Goal: Task Accomplishment & Management: Manage account settings

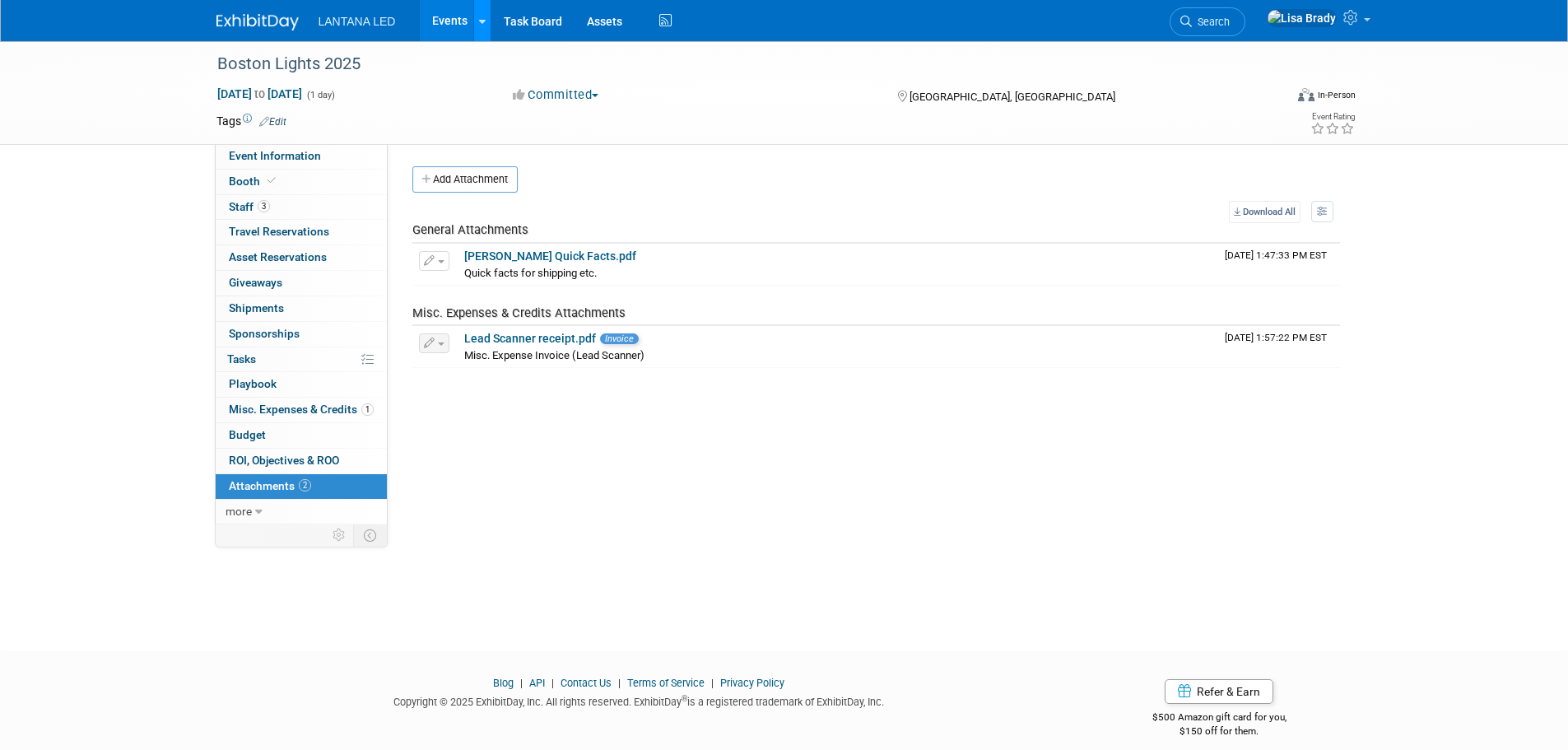
click at [479, 17] on icon at bounding box center [481, 22] width 6 height 11
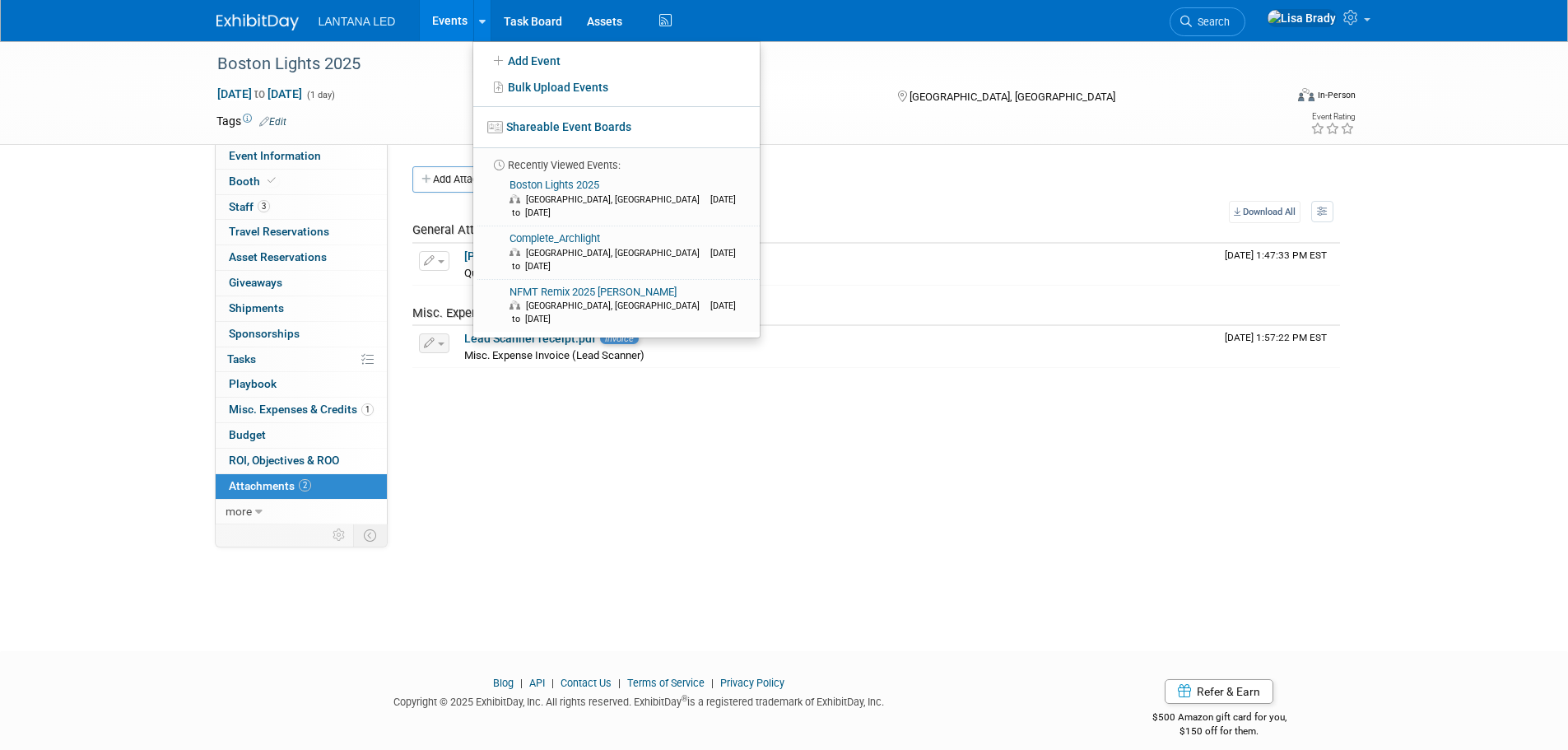
click at [445, 16] on link "Events" at bounding box center [449, 20] width 60 height 41
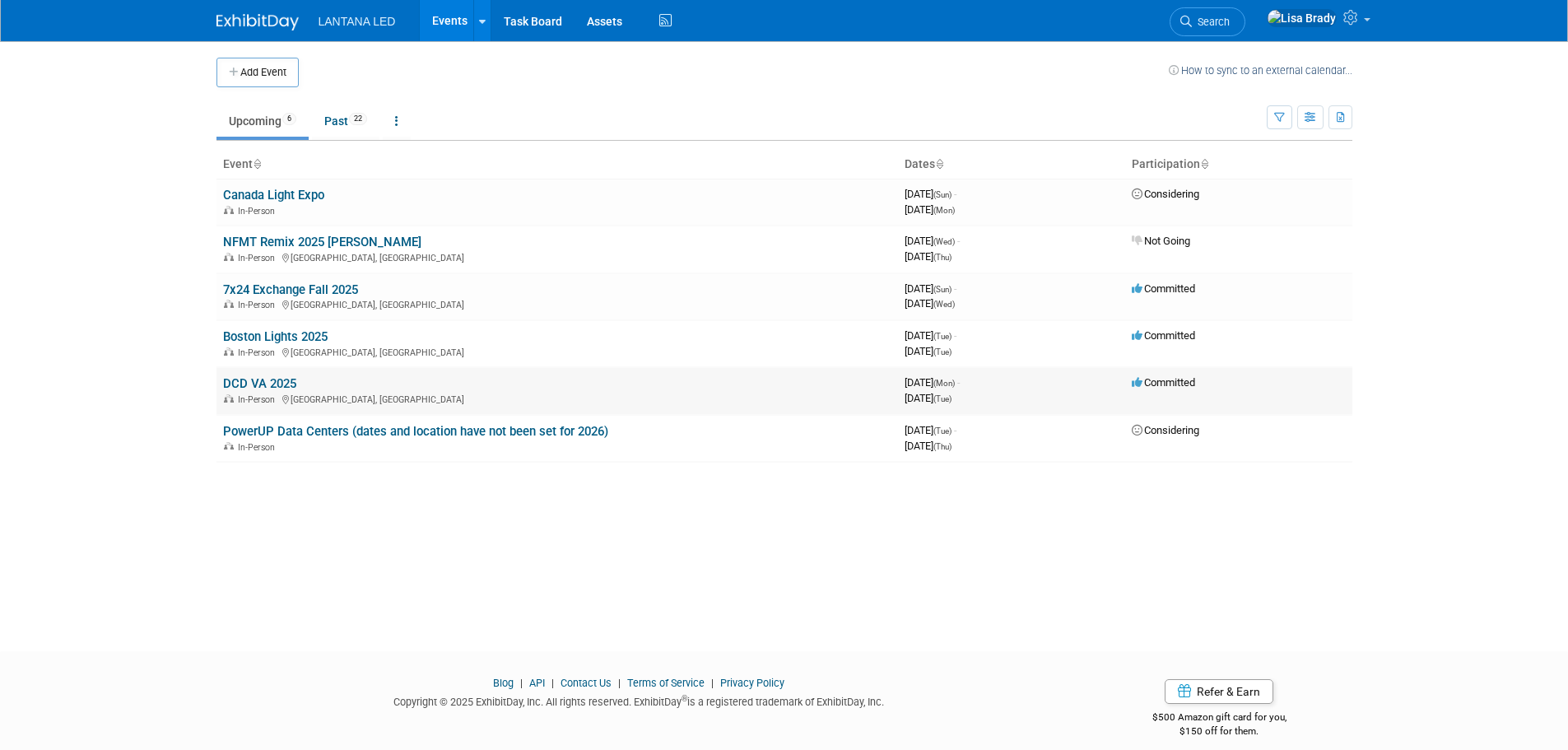
click at [263, 383] on link "DCD VA 2025" at bounding box center [259, 383] width 73 height 15
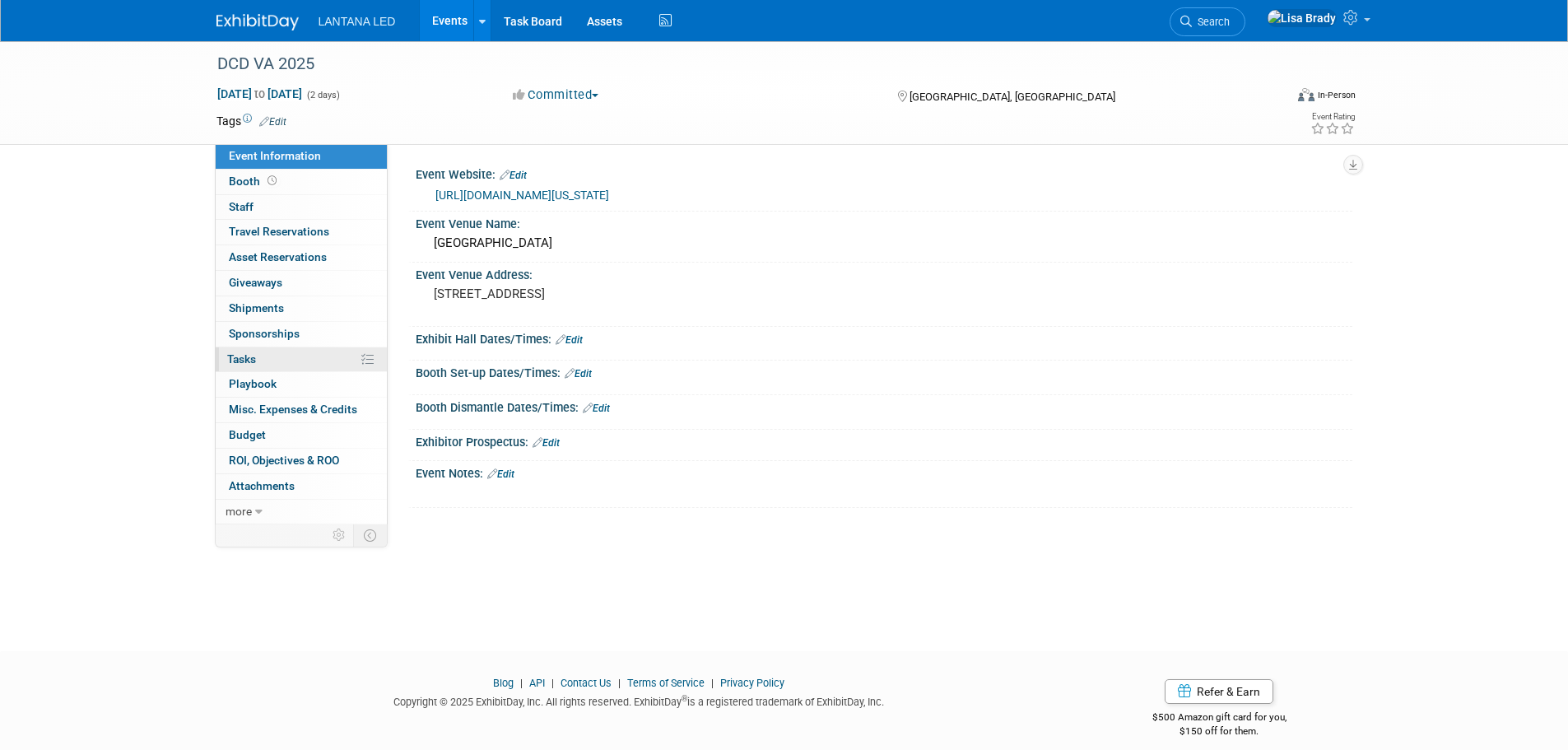
click at [279, 354] on link "0% Tasks 0%" at bounding box center [301, 359] width 171 height 25
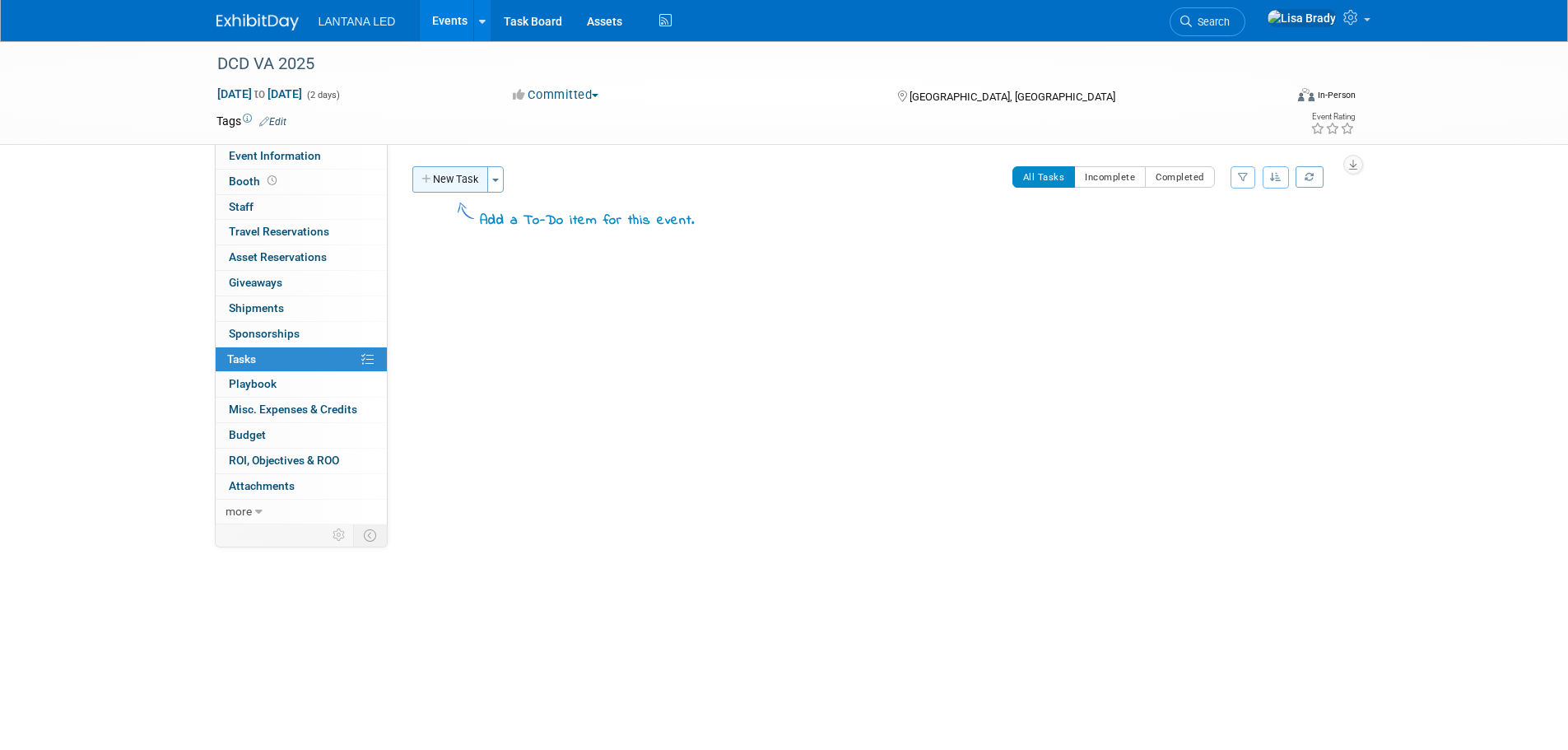
click at [446, 170] on button "New Task" at bounding box center [450, 180] width 76 height 26
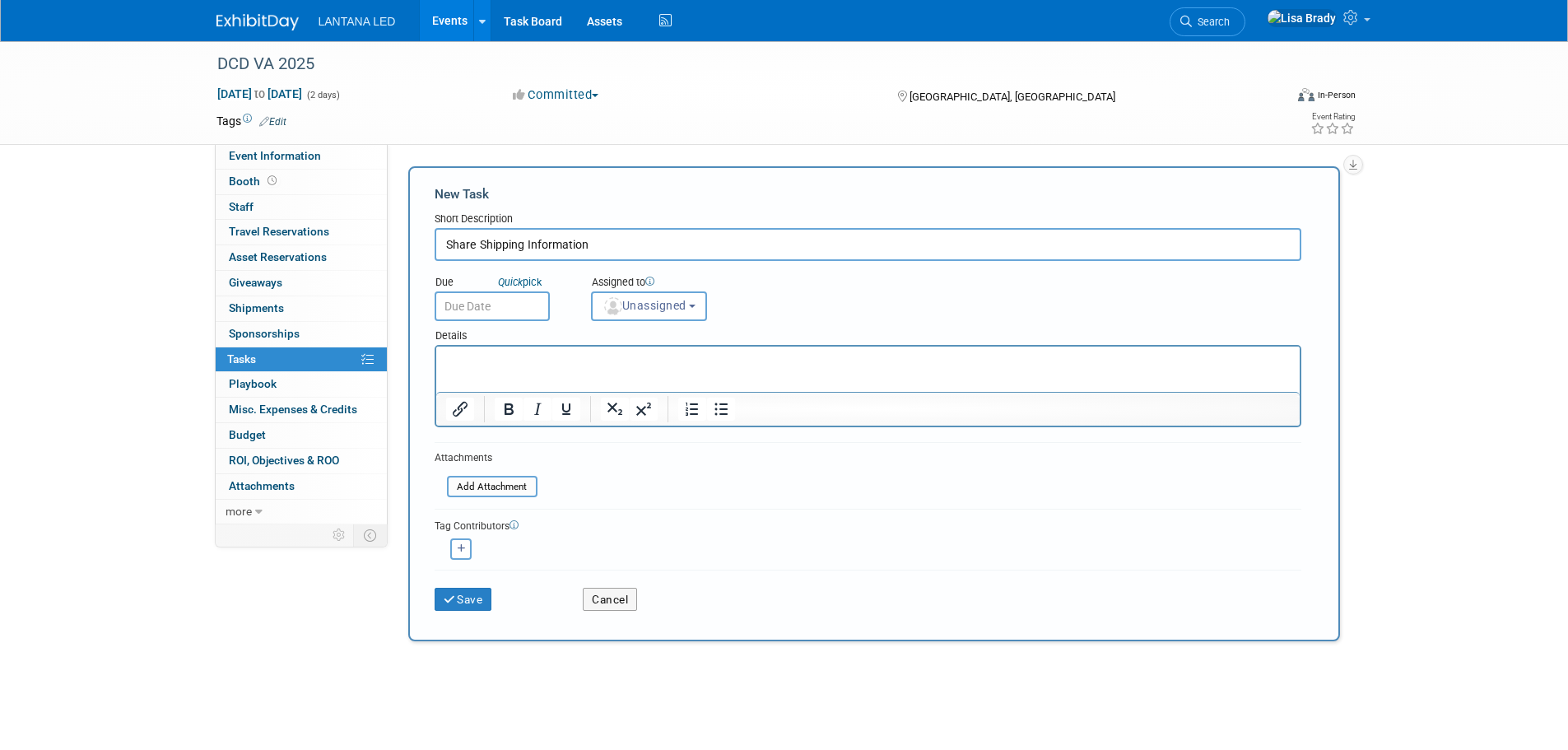
type input "Share Shipping Information"
click at [471, 364] on p "Rich Text Area. Press ALT-0 for help." at bounding box center [867, 361] width 844 height 17
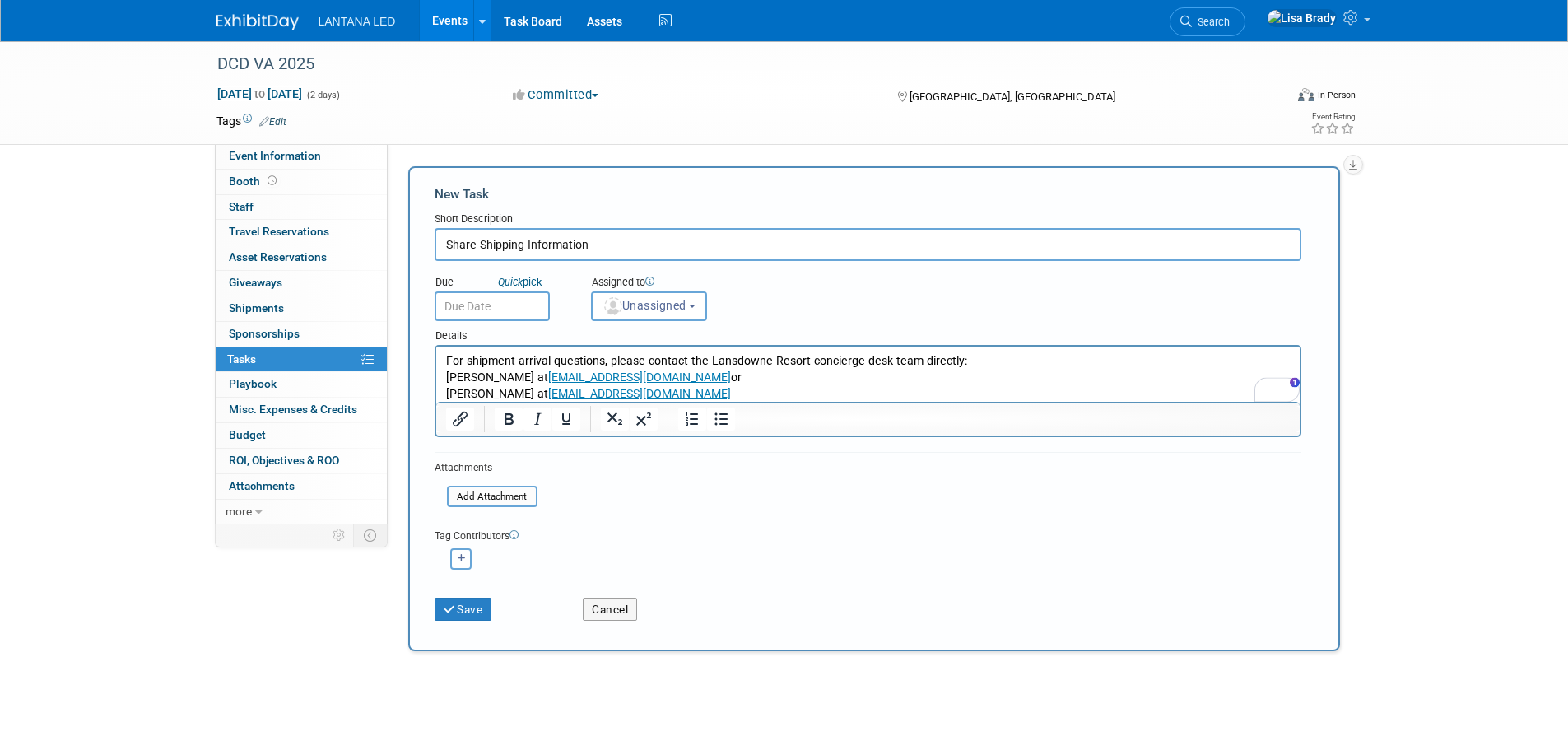
click at [495, 306] on input "text" at bounding box center [492, 306] width 115 height 30
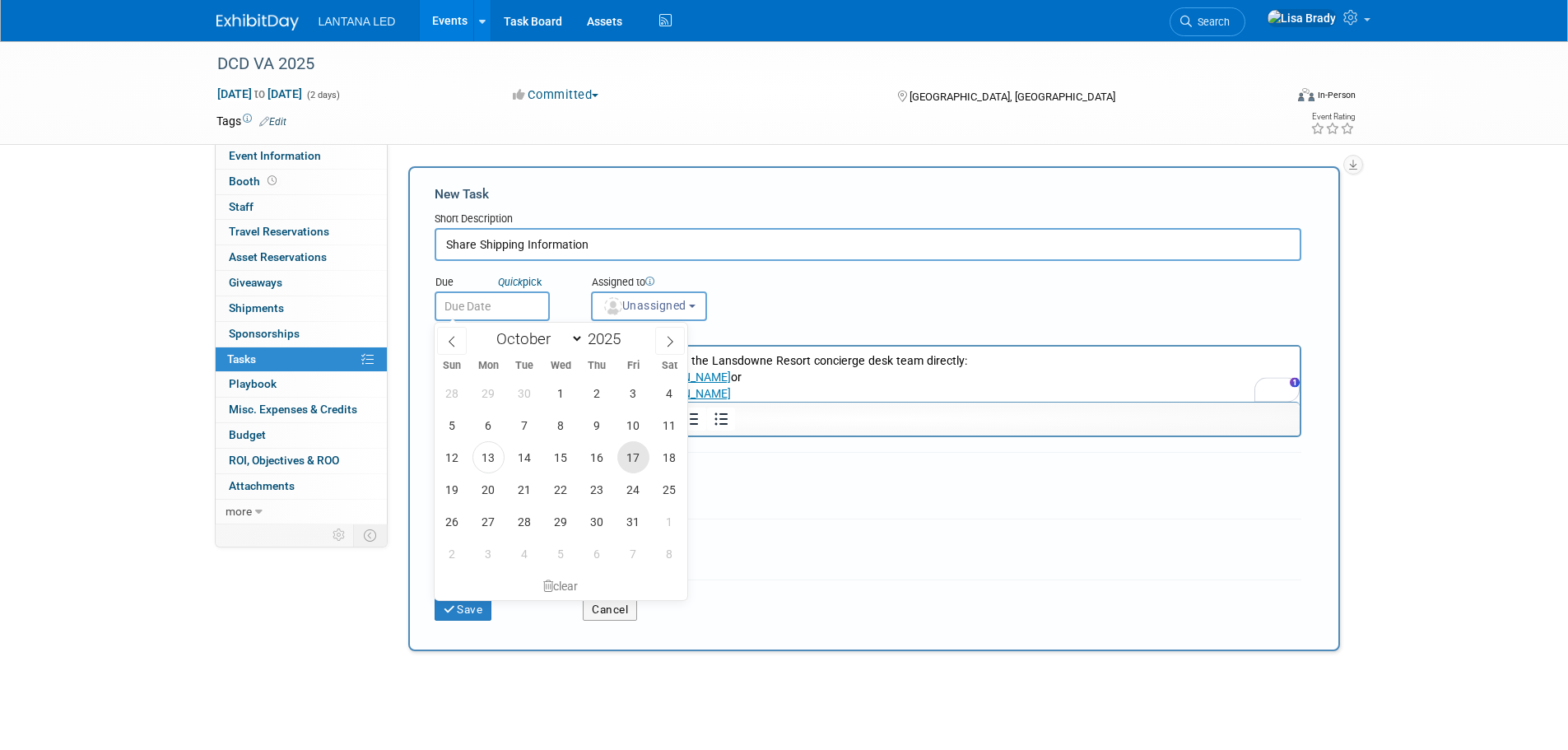
click at [634, 455] on span "17" at bounding box center [633, 457] width 32 height 32
type input "[DATE]"
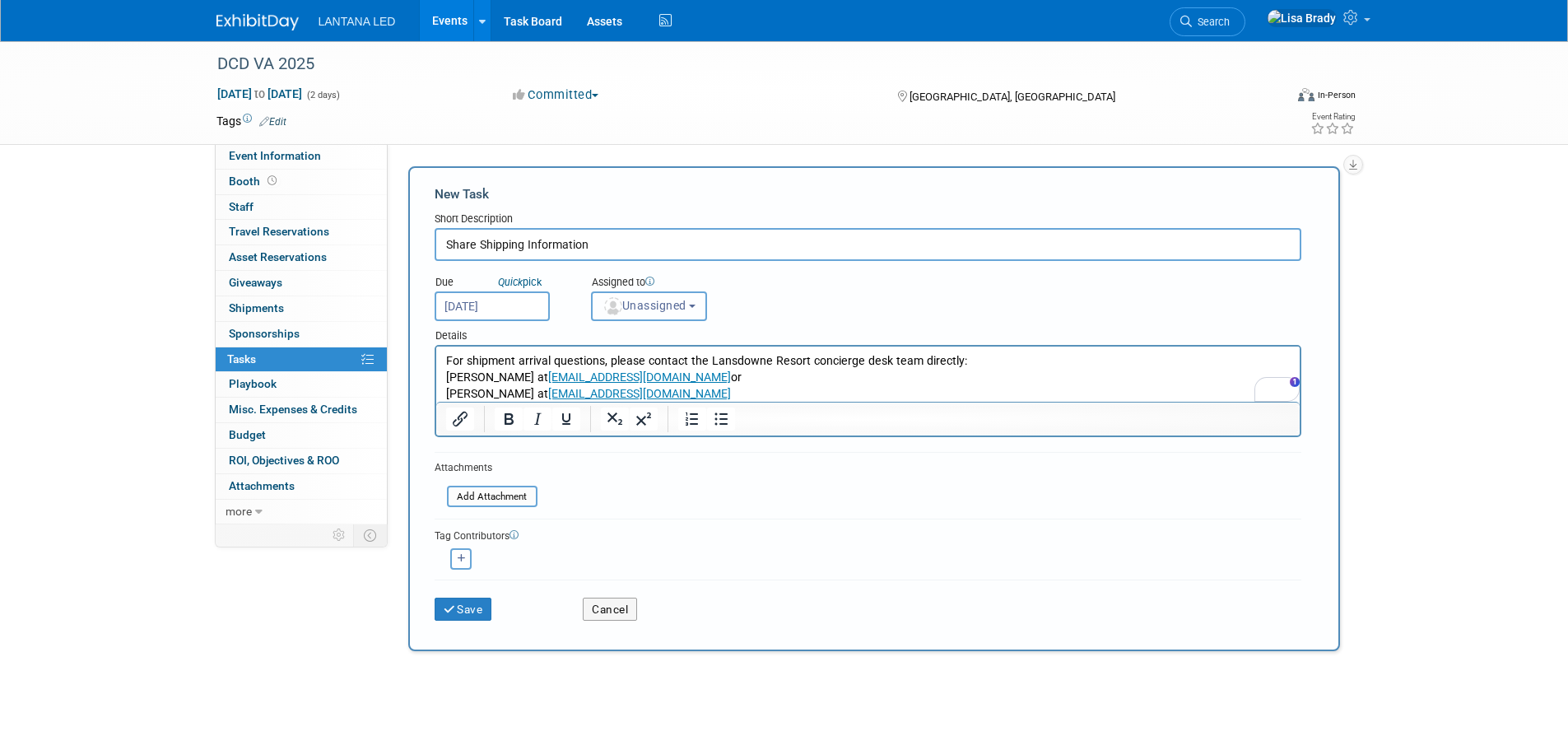
click at [703, 300] on button "Unassigned" at bounding box center [649, 306] width 117 height 30
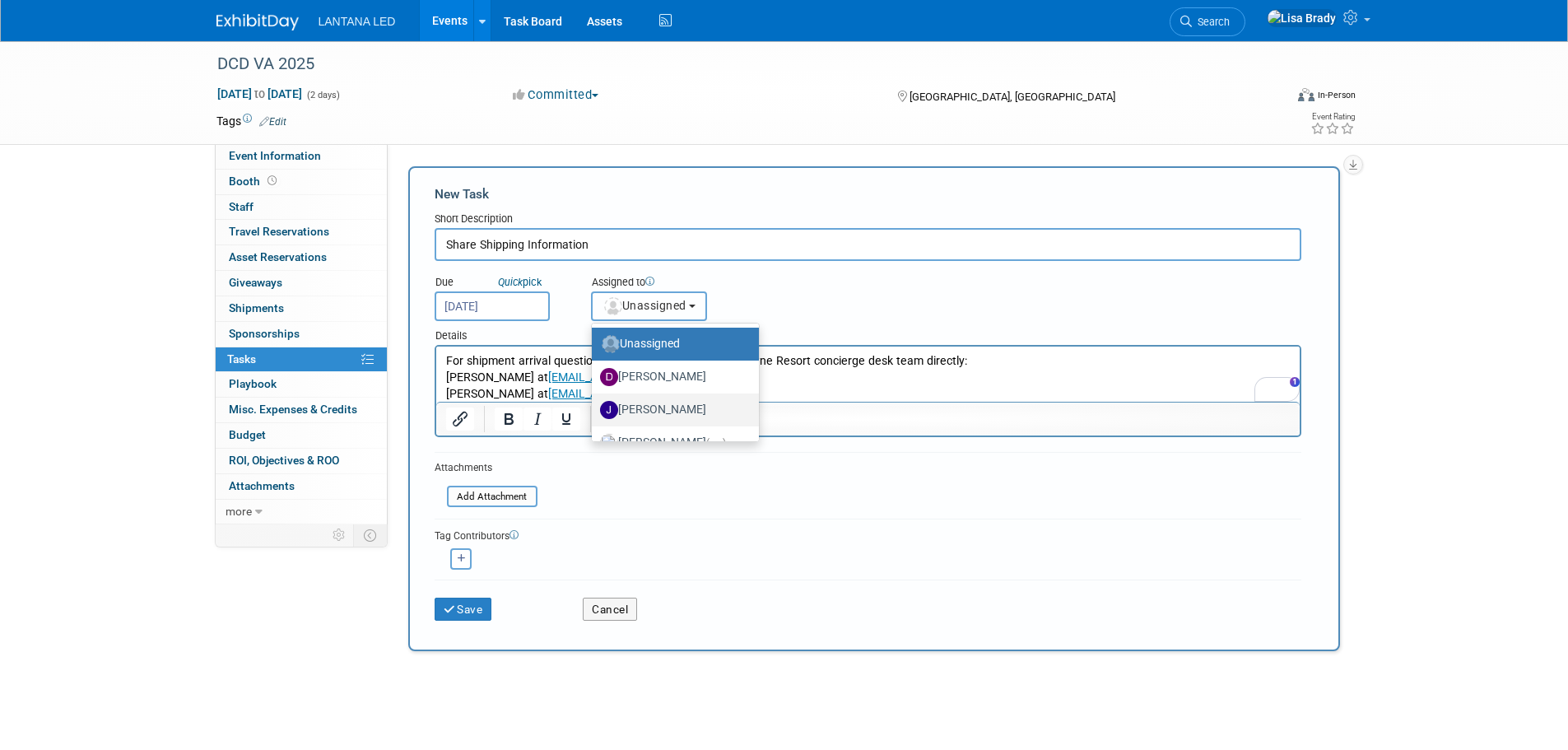
scroll to position [22, 0]
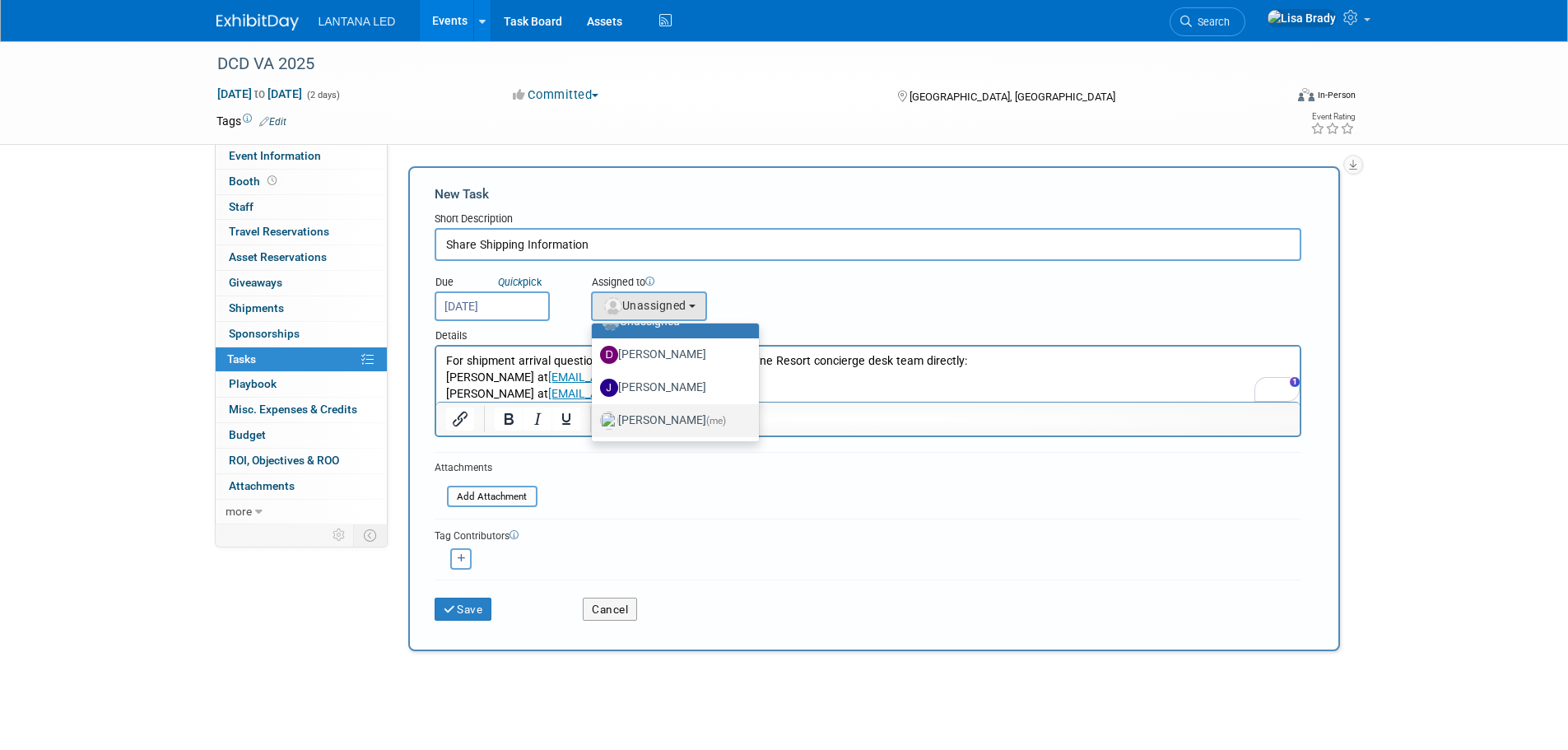
click at [655, 420] on label "[PERSON_NAME] (me)" at bounding box center [671, 420] width 143 height 26
click at [594, 420] on input "[PERSON_NAME] (me)" at bounding box center [589, 419] width 11 height 11
select select "1660da6f-8dc2-4416-8fad-55dc9ef9c2c5"
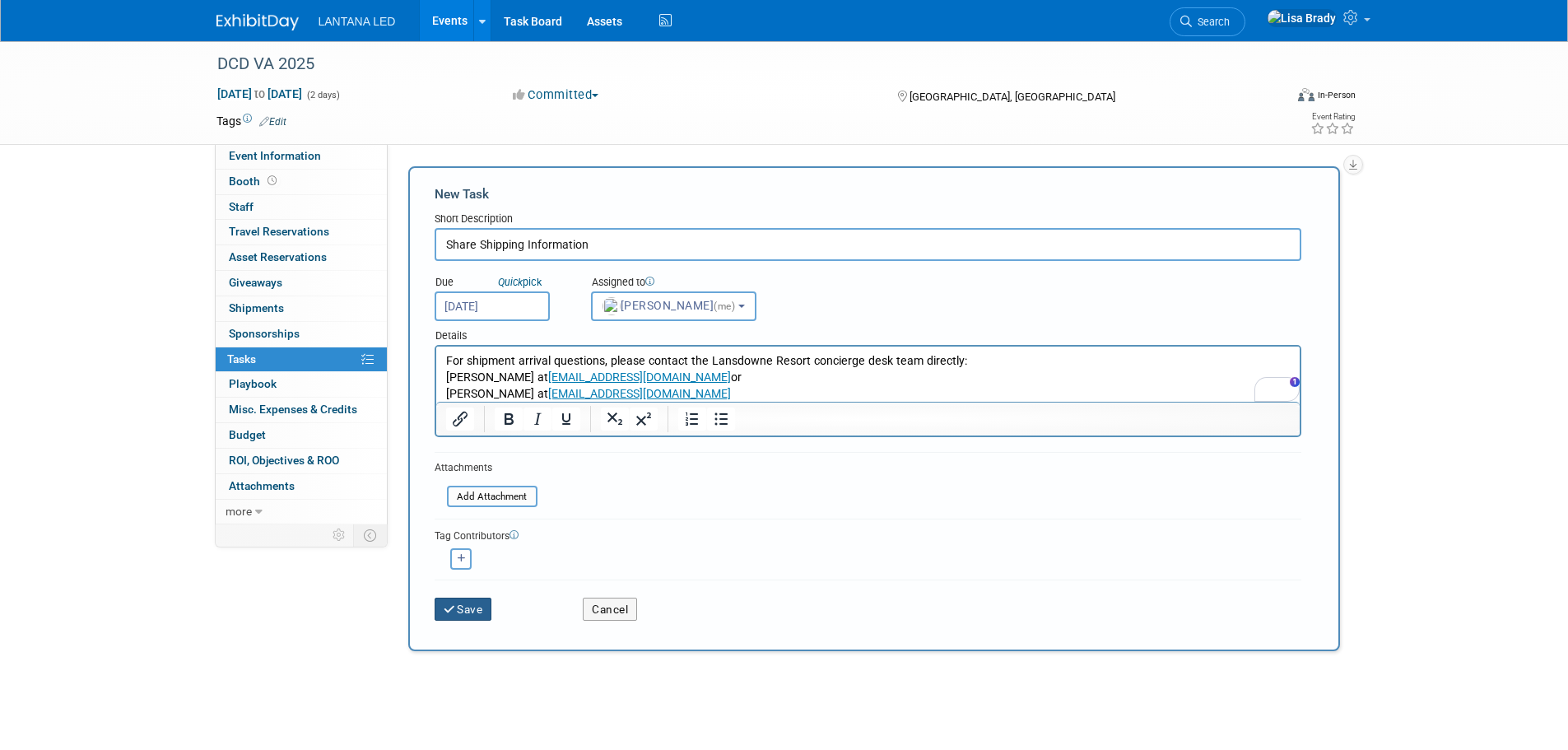
click at [464, 607] on button "Save" at bounding box center [463, 608] width 57 height 23
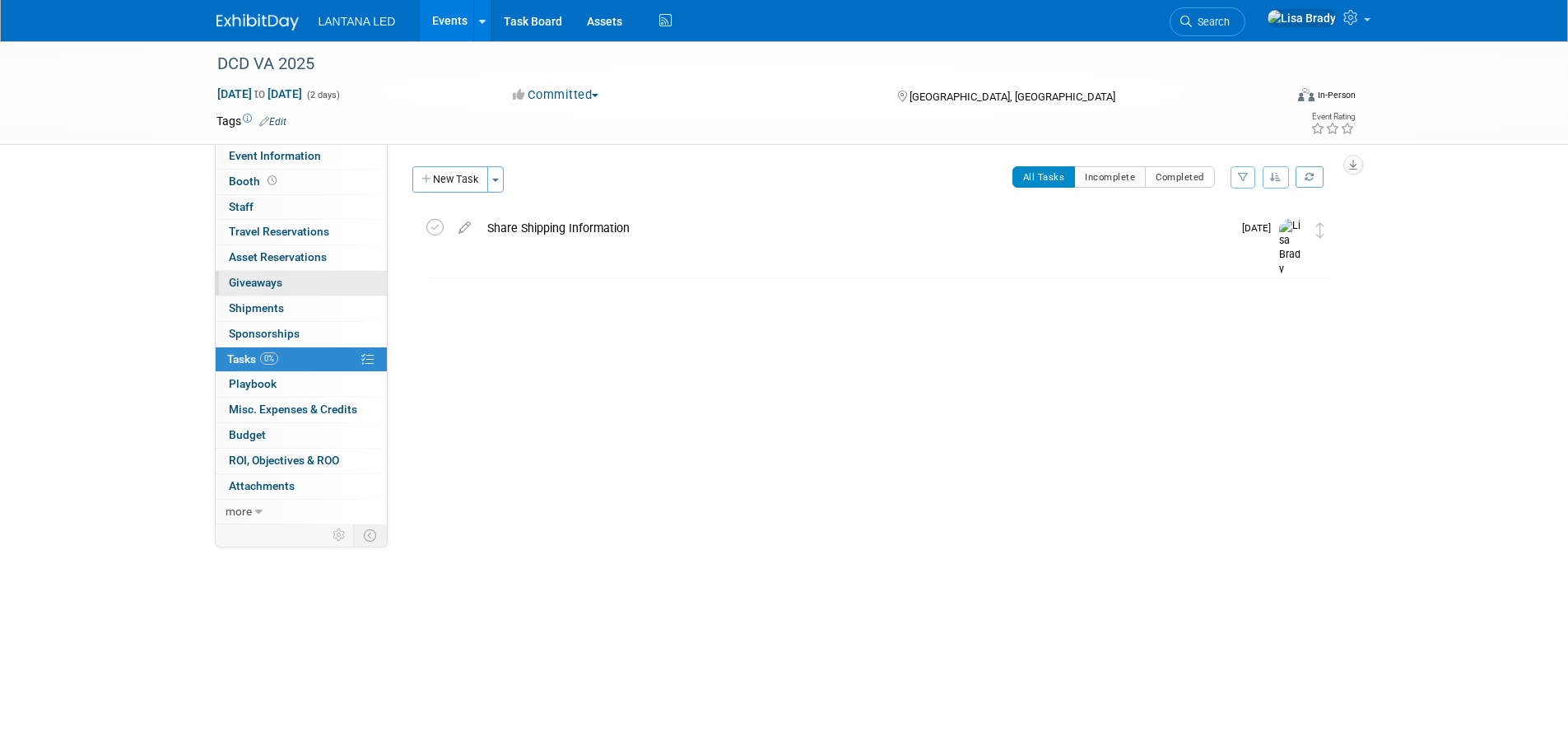
click at [272, 275] on link "0 Giveaways 0" at bounding box center [301, 283] width 171 height 25
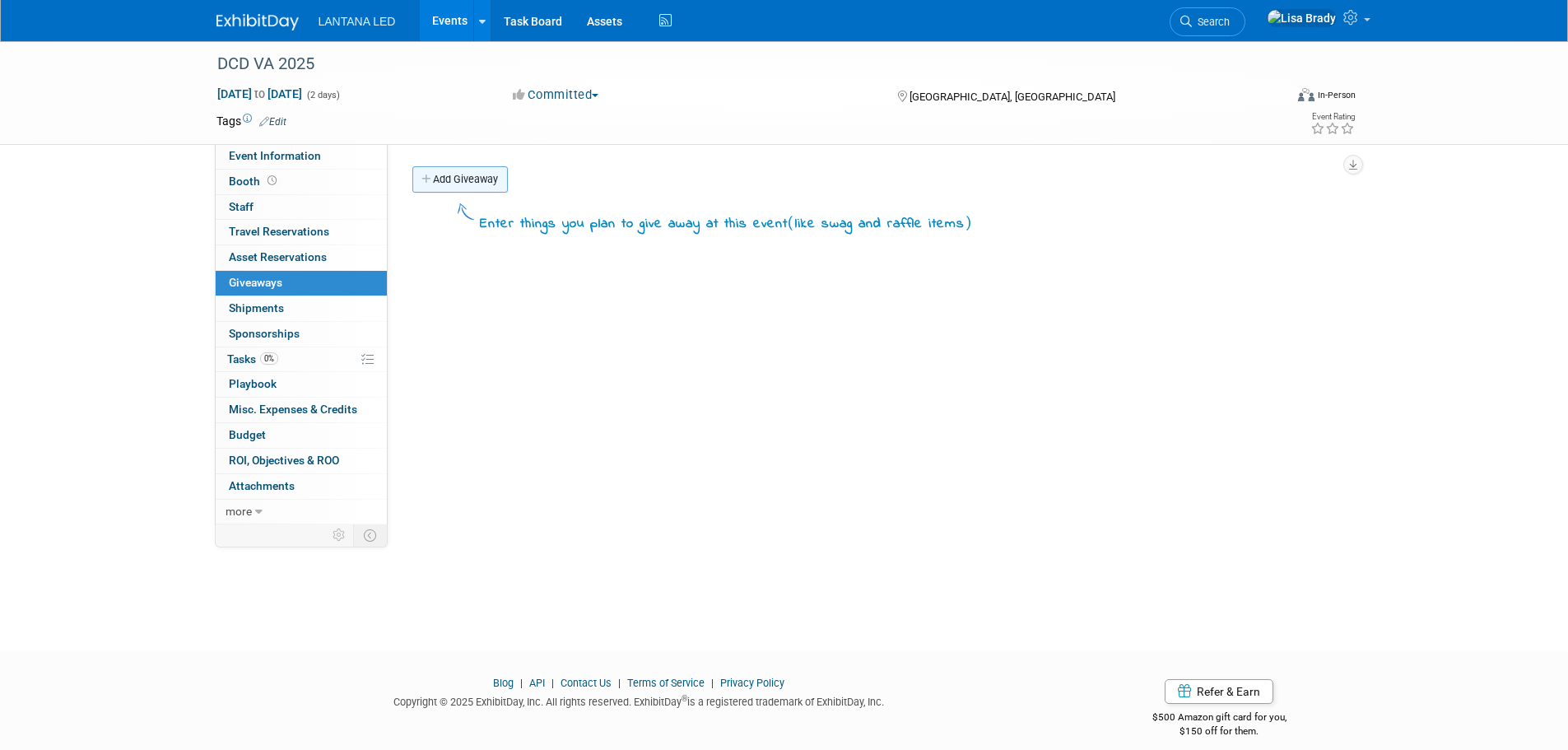
click at [462, 189] on link "Add Giveaway" at bounding box center [459, 180] width 95 height 26
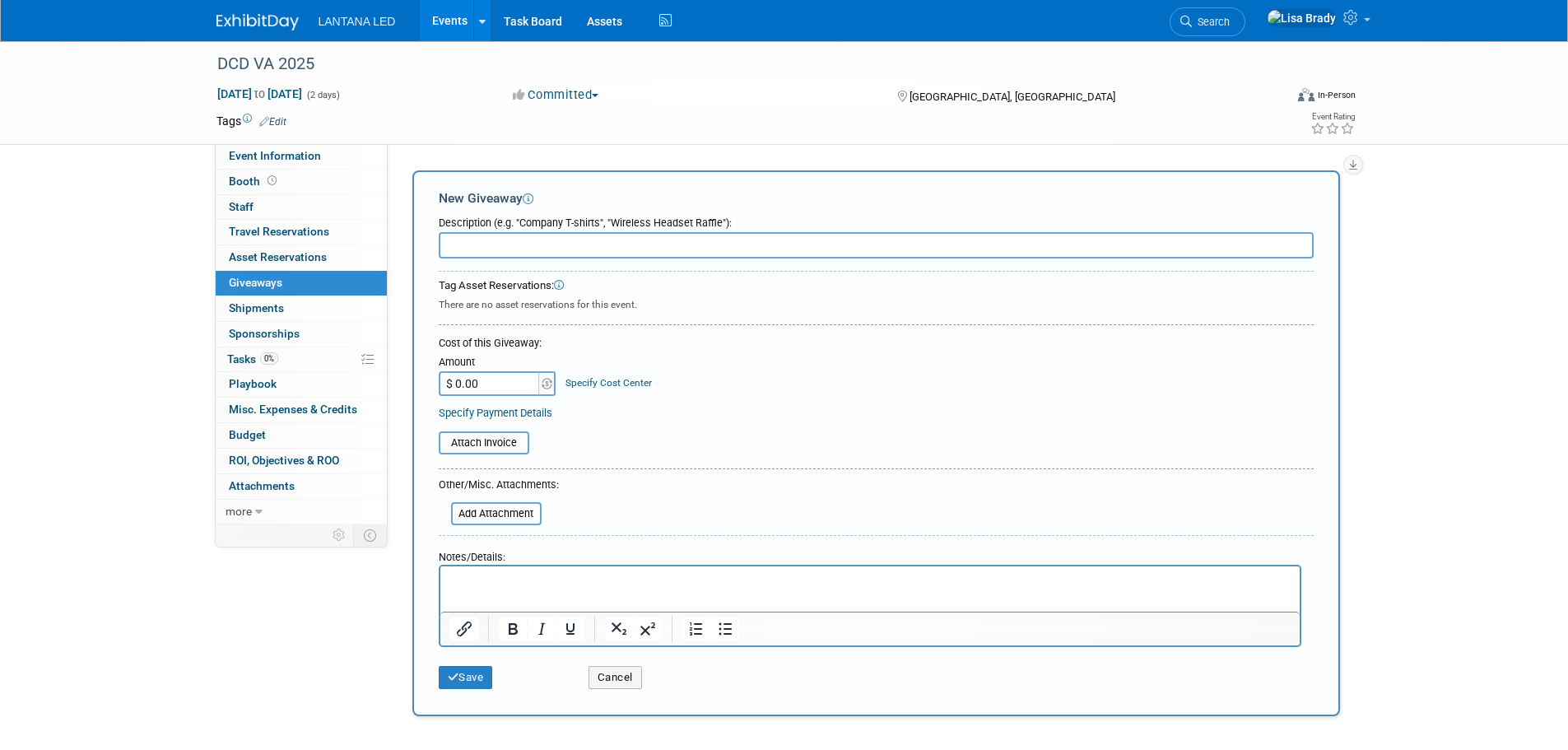
scroll to position [0, 0]
type input "Golf Balls & Carabiners"
type input "$ 1,588.47"
click at [477, 682] on button "Save" at bounding box center [466, 677] width 55 height 23
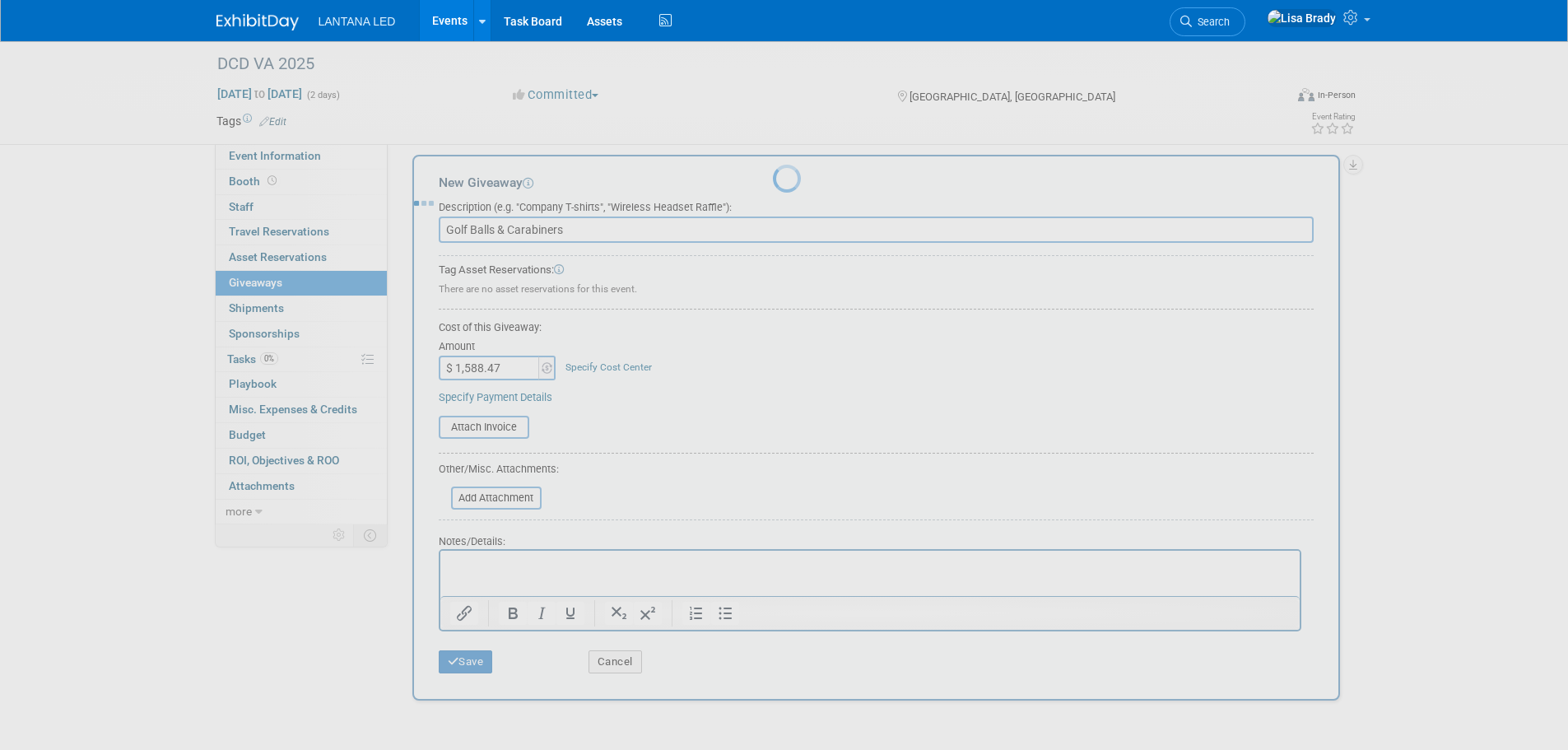
scroll to position [17, 0]
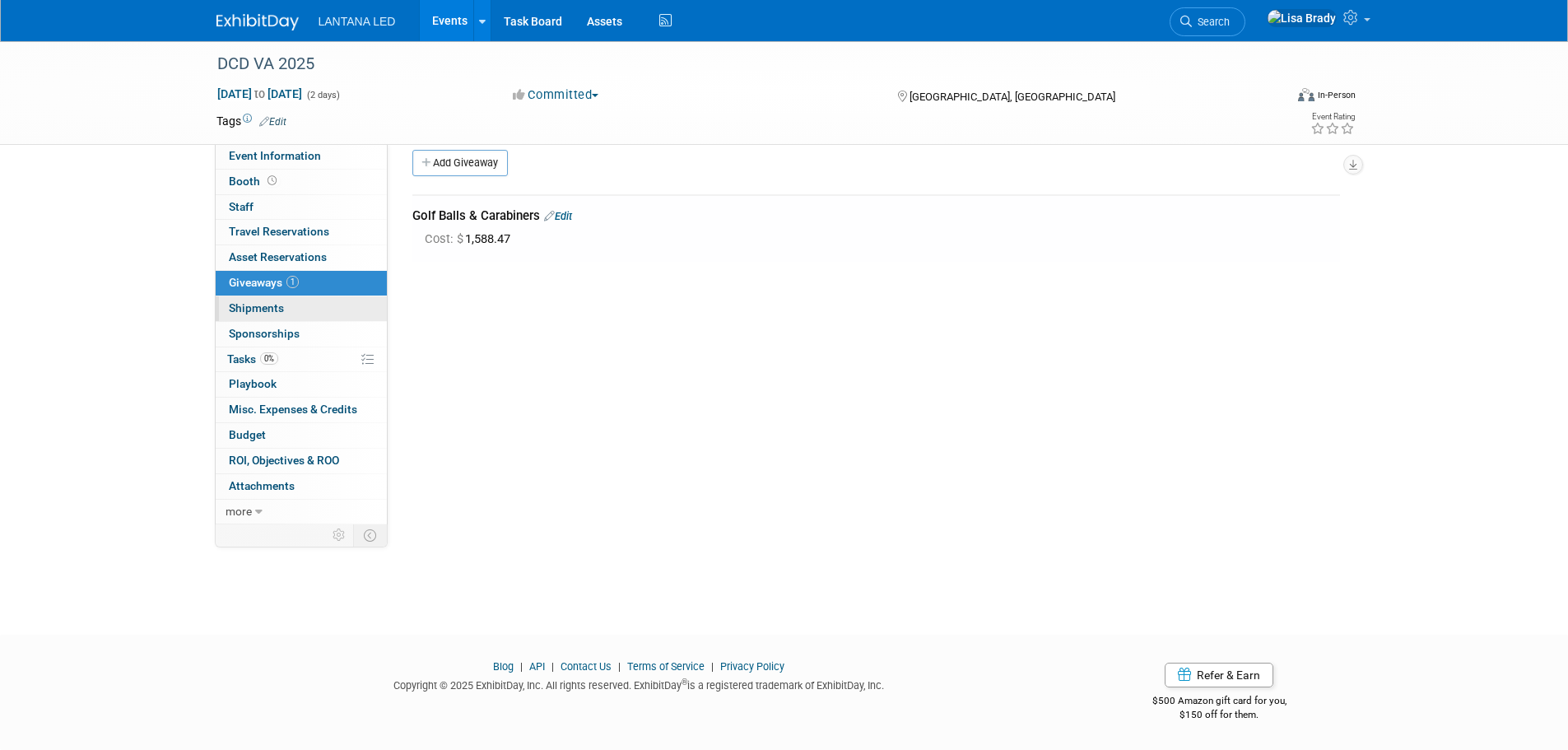
click at [278, 308] on span "Shipments 0" at bounding box center [256, 307] width 56 height 13
